Goal: Transaction & Acquisition: Subscribe to service/newsletter

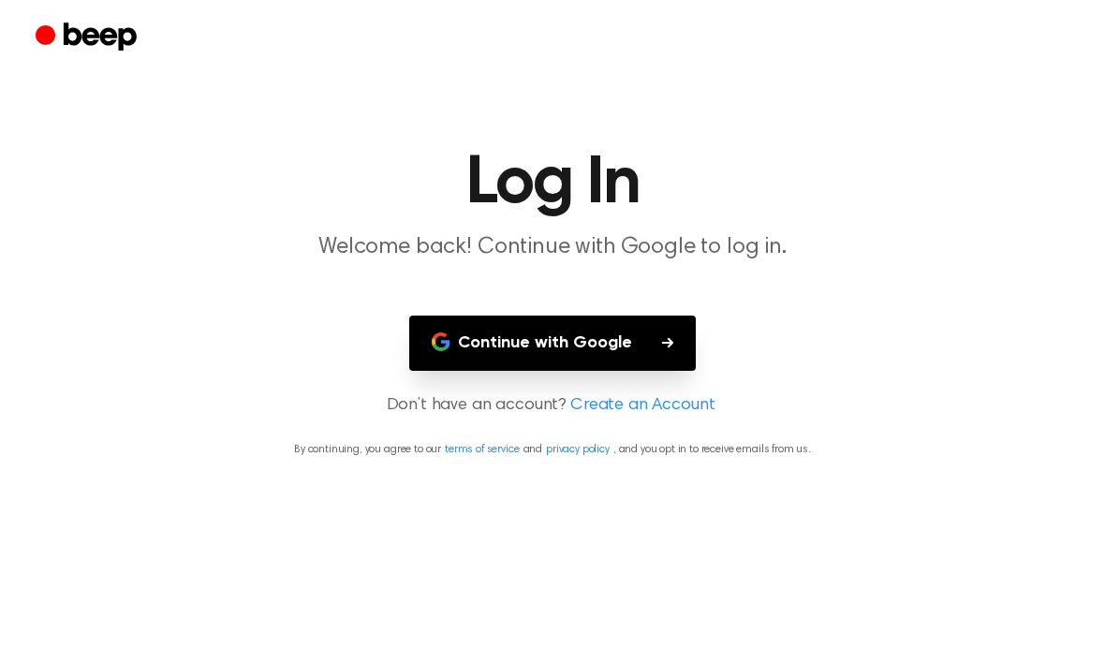
scroll to position [8, 0]
click at [638, 342] on button "Continue with Google" at bounding box center [552, 343] width 287 height 55
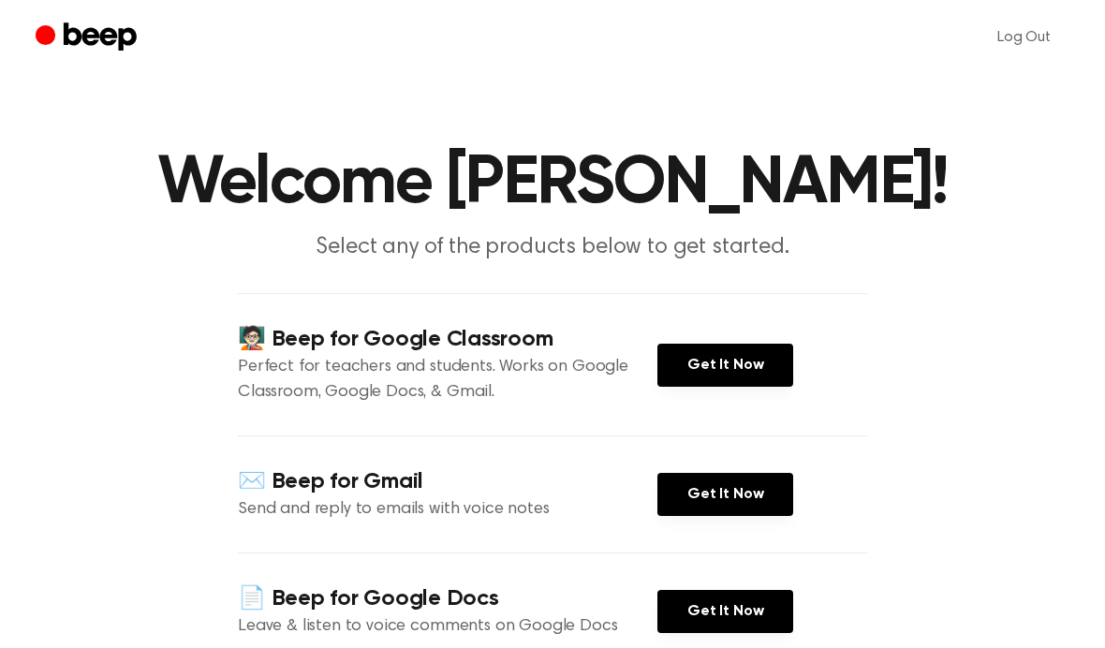
click at [748, 608] on link "Get It Now" at bounding box center [726, 611] width 136 height 43
click at [736, 605] on link "Get It Now" at bounding box center [726, 611] width 136 height 43
click at [75, 48] on icon "Beep" at bounding box center [89, 38] width 106 height 37
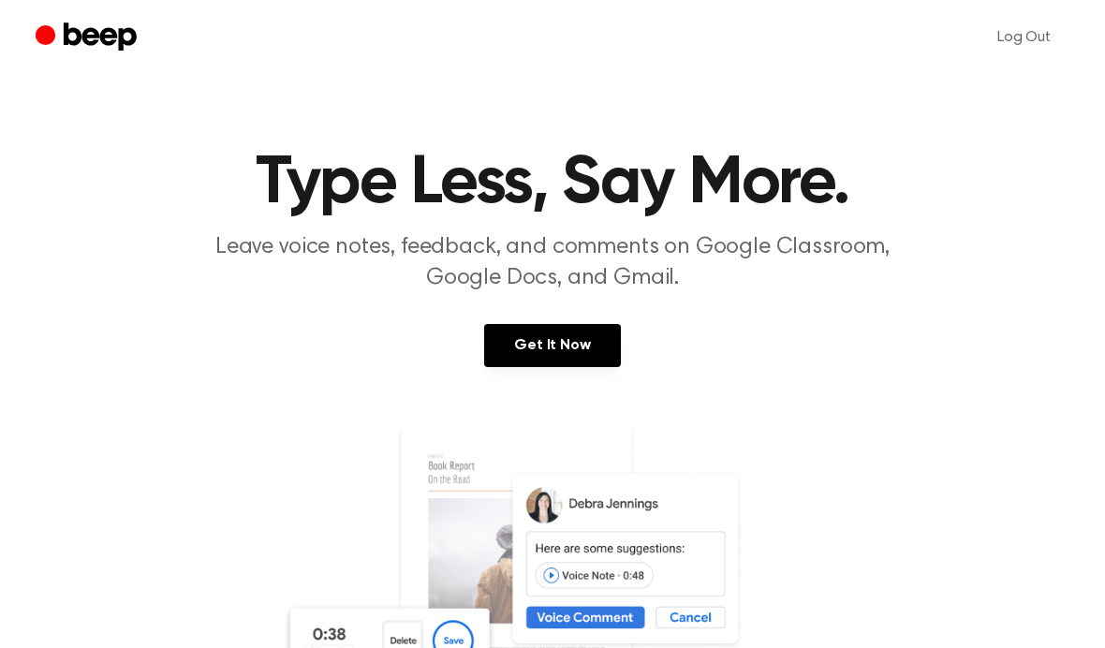
click at [79, 41] on icon "Beep" at bounding box center [100, 36] width 73 height 28
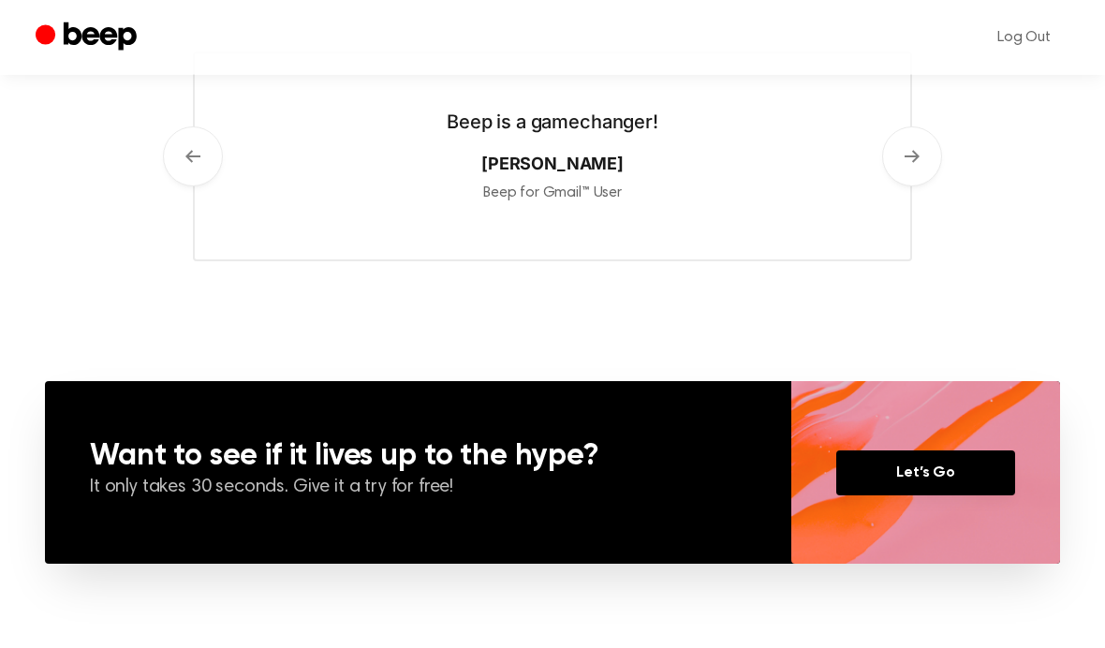
scroll to position [1082, 0]
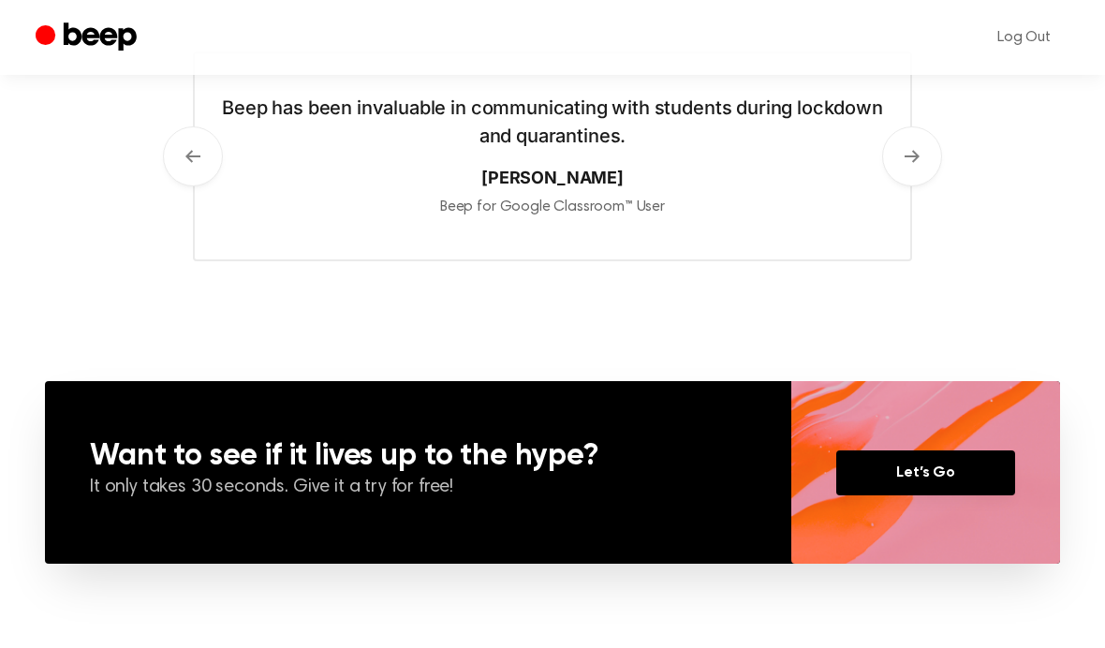
click at [971, 491] on link "Let’s Go" at bounding box center [926, 473] width 179 height 45
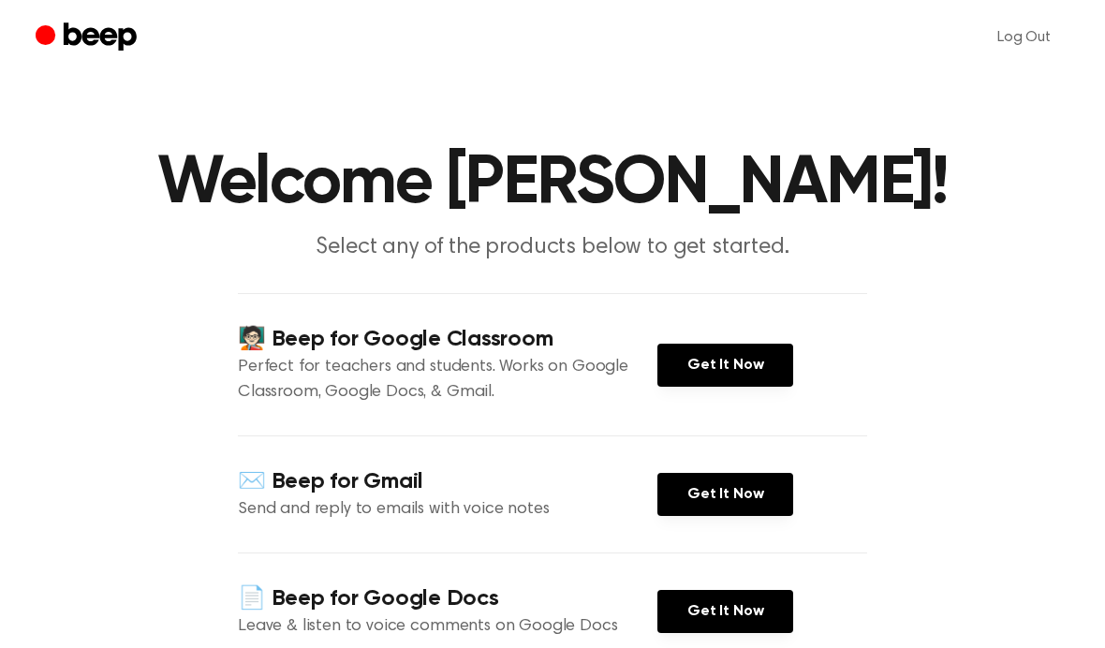
click at [767, 374] on link "Get It Now" at bounding box center [726, 365] width 136 height 43
